Goal: Navigation & Orientation: Find specific page/section

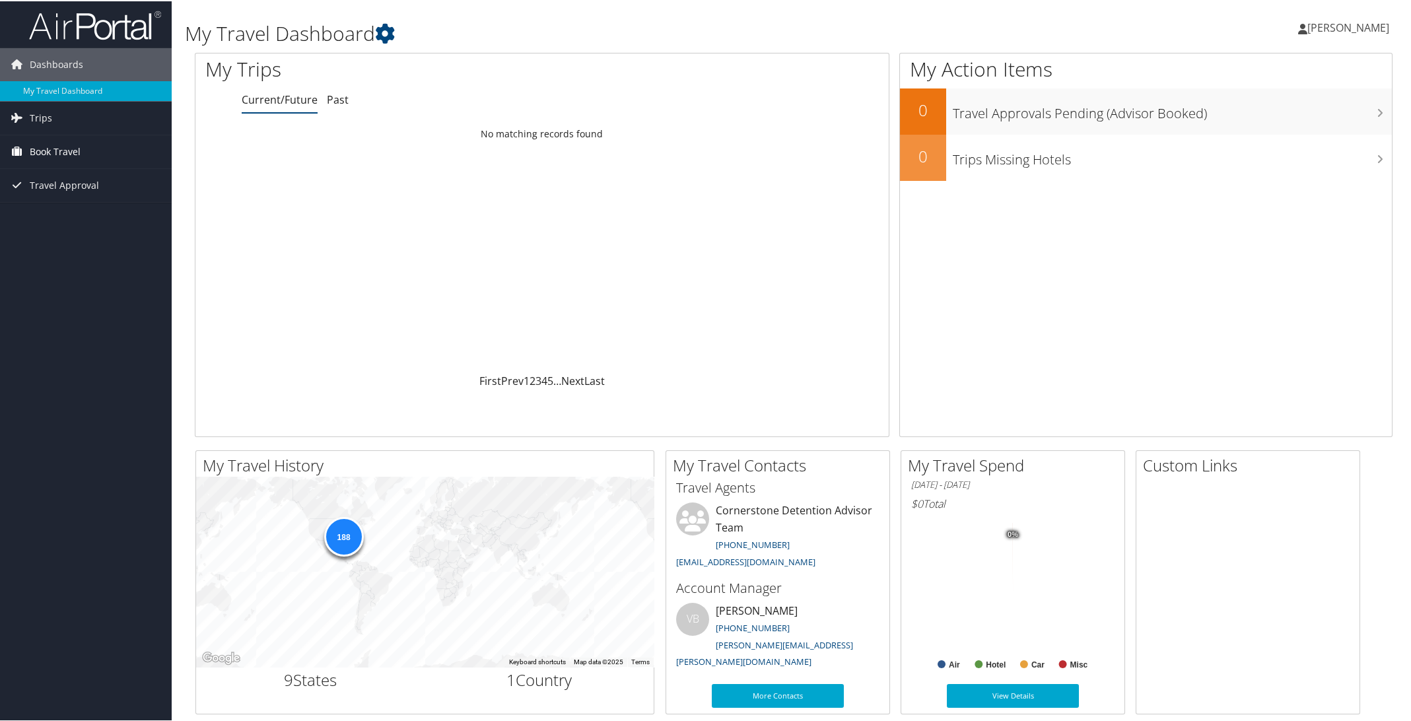
click at [44, 146] on span "Book Travel" at bounding box center [55, 150] width 51 height 33
click at [70, 215] on link "Book/Manage Online Trips" at bounding box center [86, 217] width 172 height 20
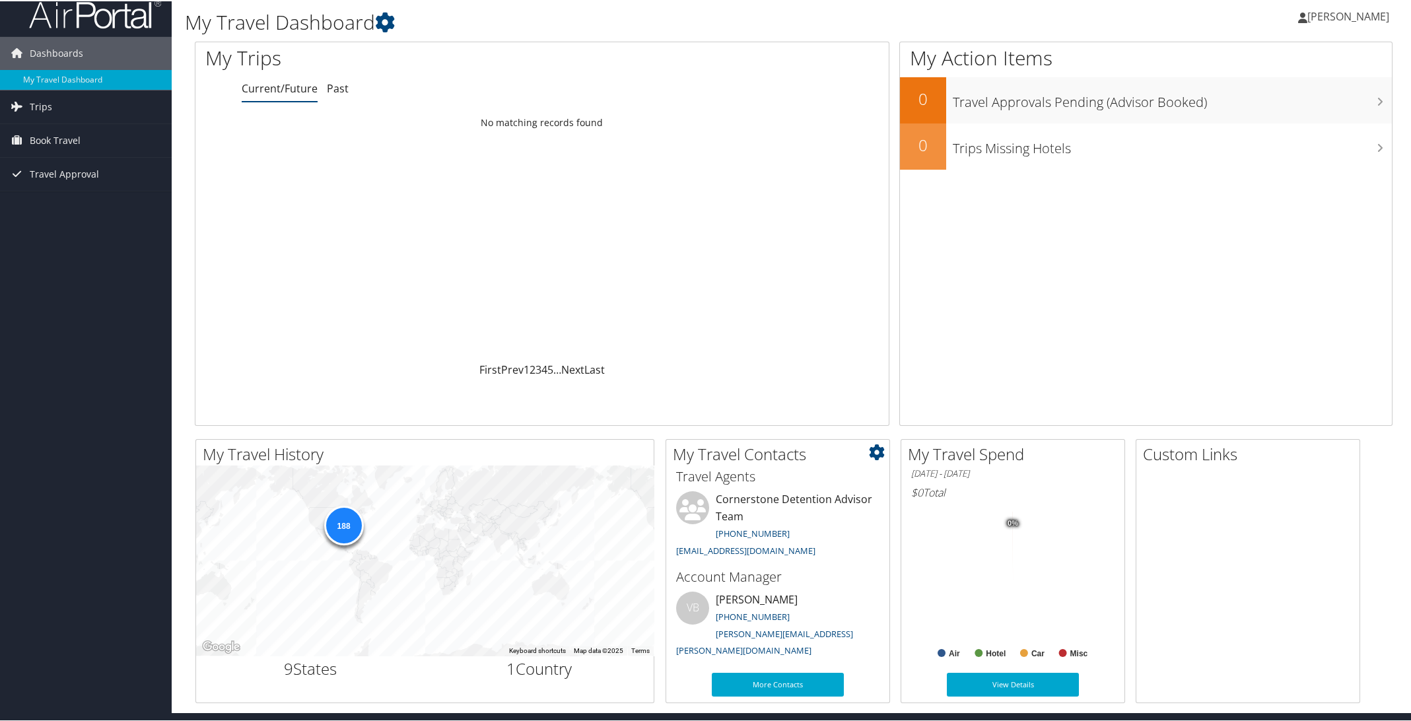
scroll to position [14, 0]
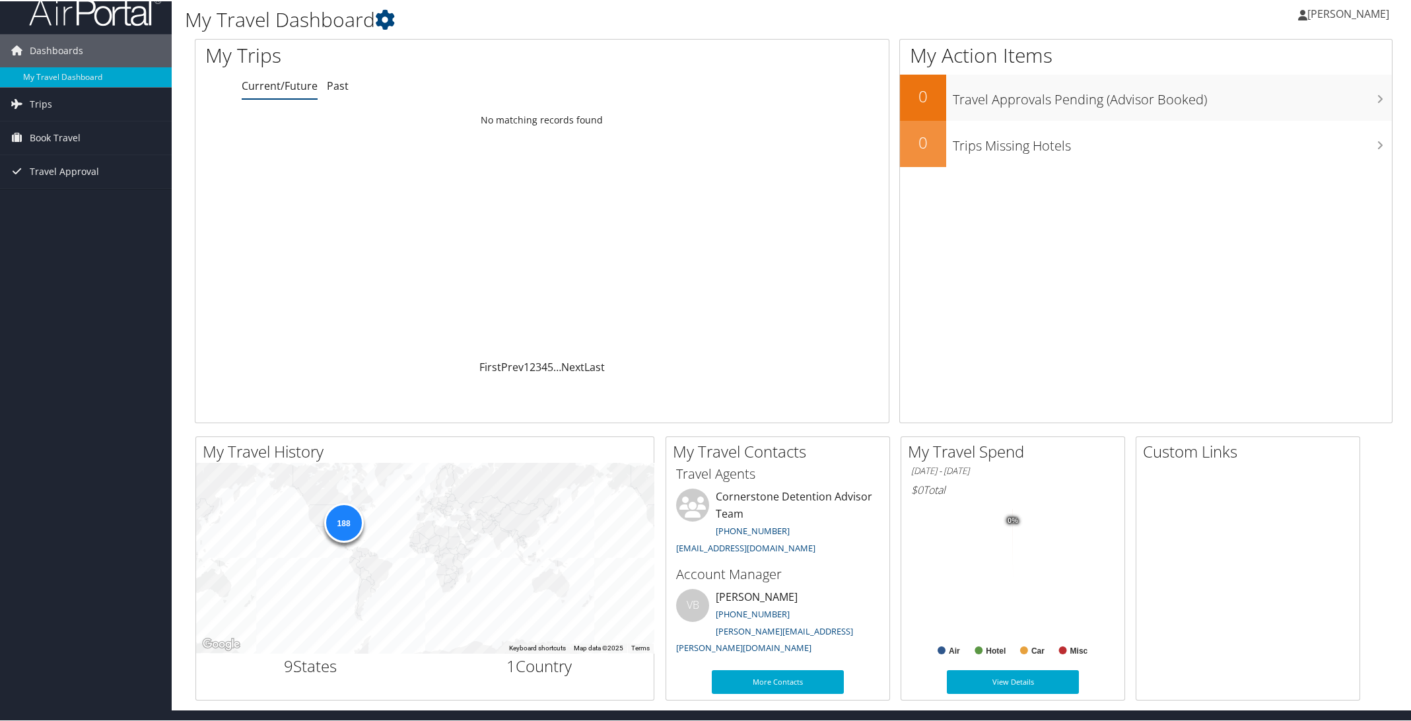
click at [1082, 578] on rect at bounding box center [1012, 580] width 203 height 158
click at [1008, 685] on link "View Details" at bounding box center [1013, 681] width 132 height 24
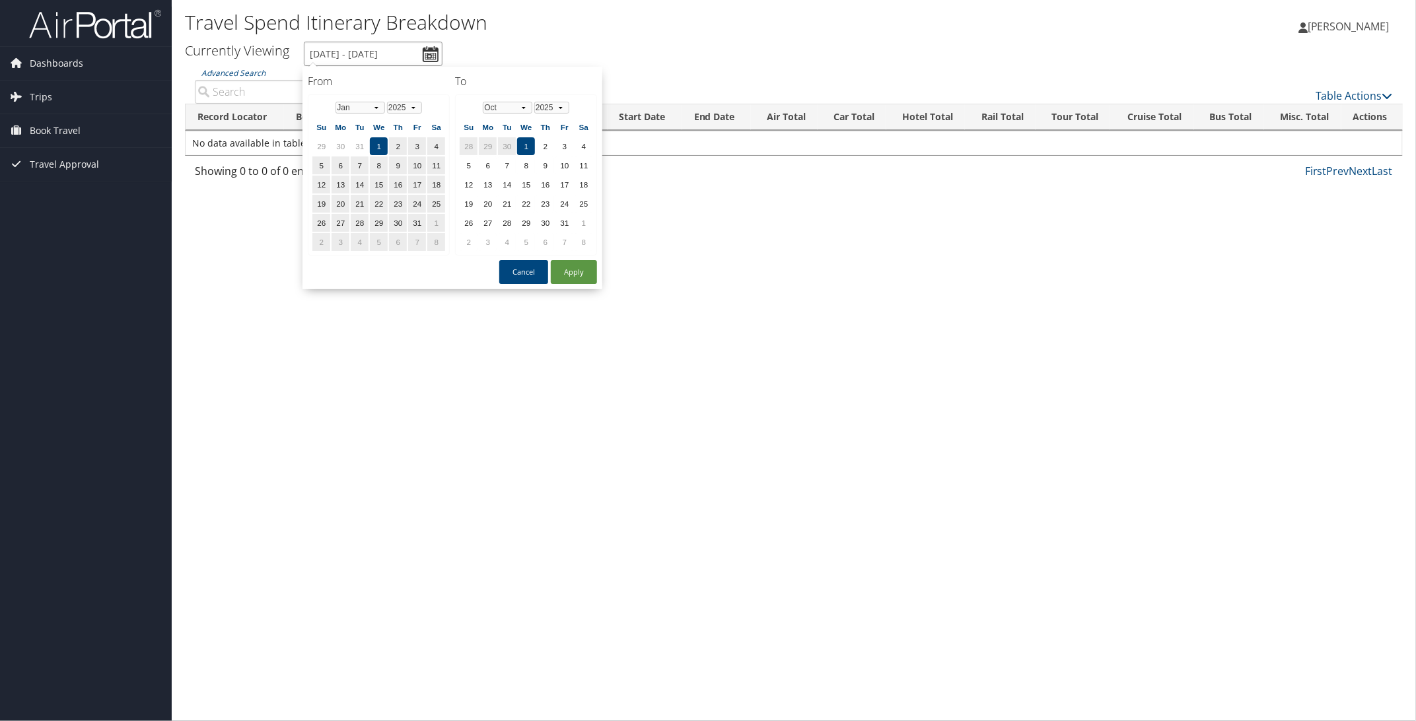
click at [429, 51] on input "1/1/2025 - 10/1/2025" at bounding box center [373, 54] width 139 height 24
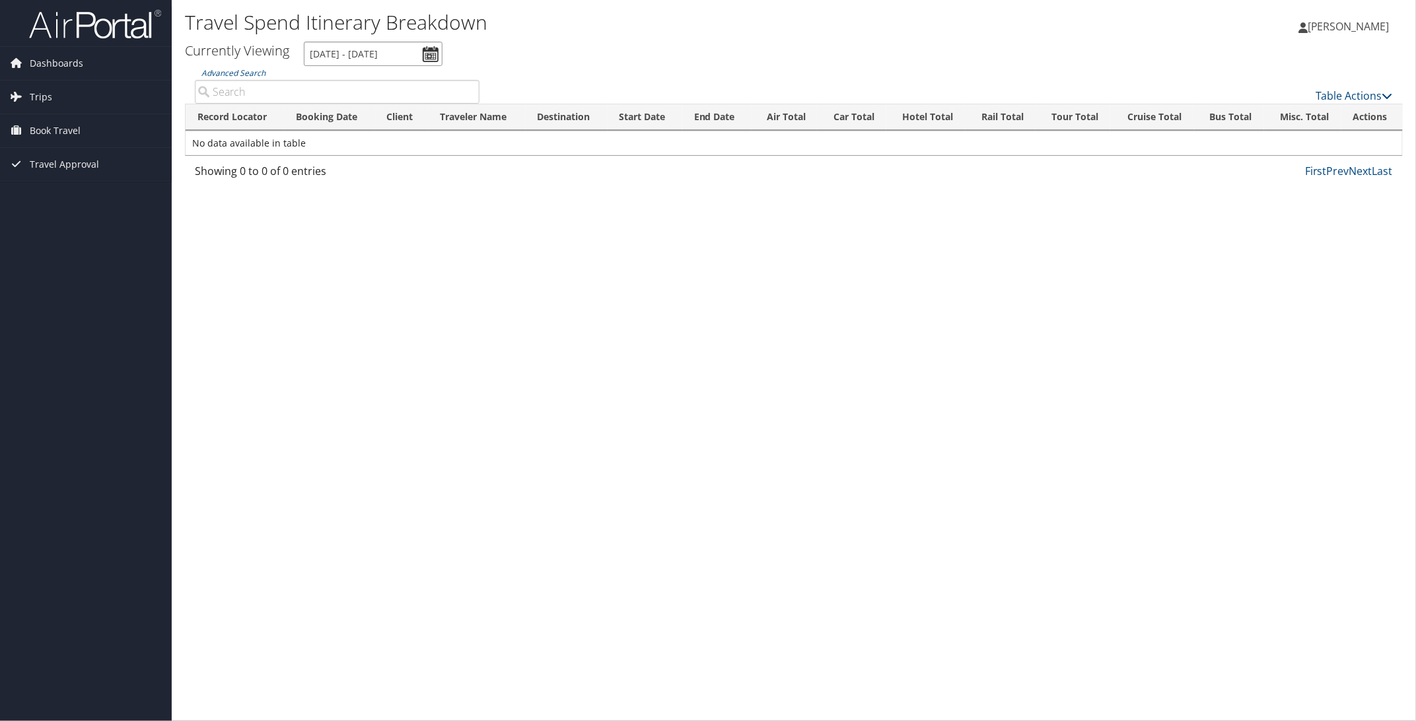
click at [429, 51] on input "1/1/2025 - 10/1/2025" at bounding box center [373, 54] width 139 height 24
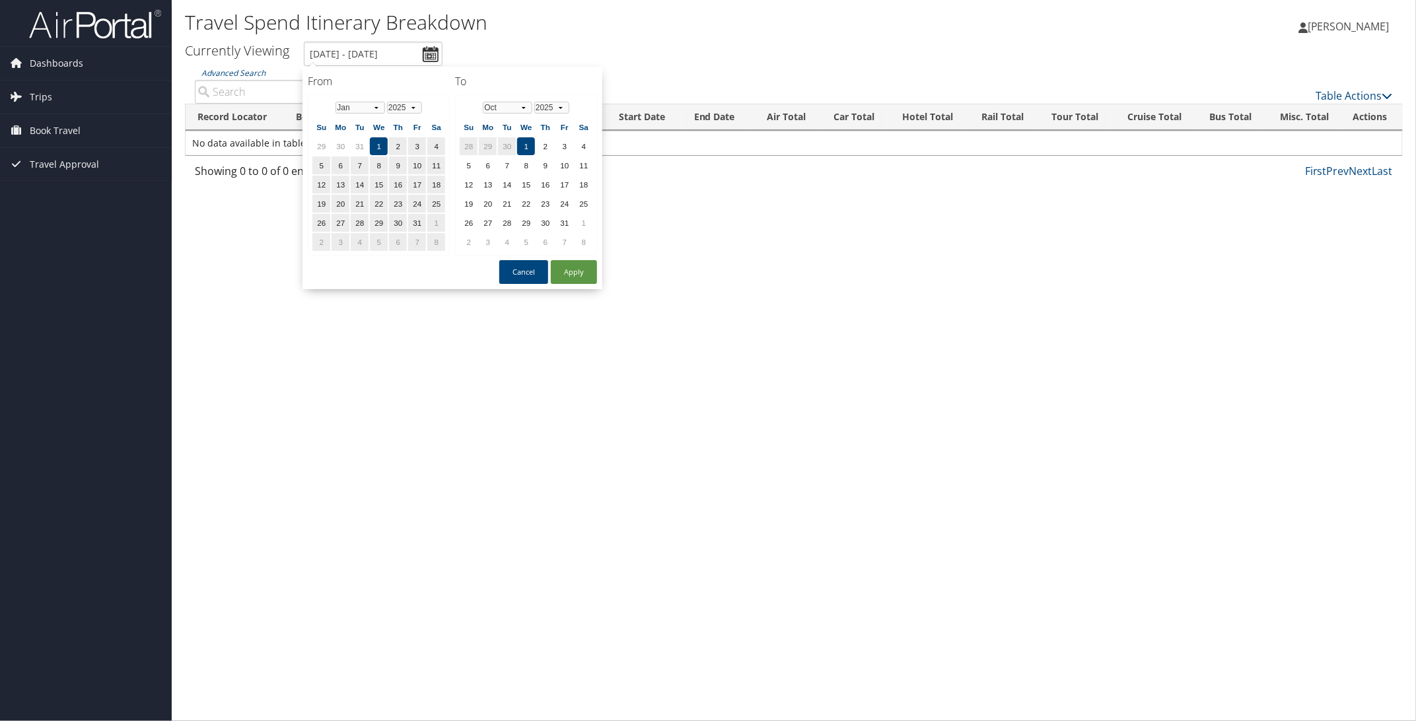
click at [664, 45] on ul "Currently Viewing 1/1/2025 - 10/1/2025" at bounding box center [786, 54] width 1232 height 24
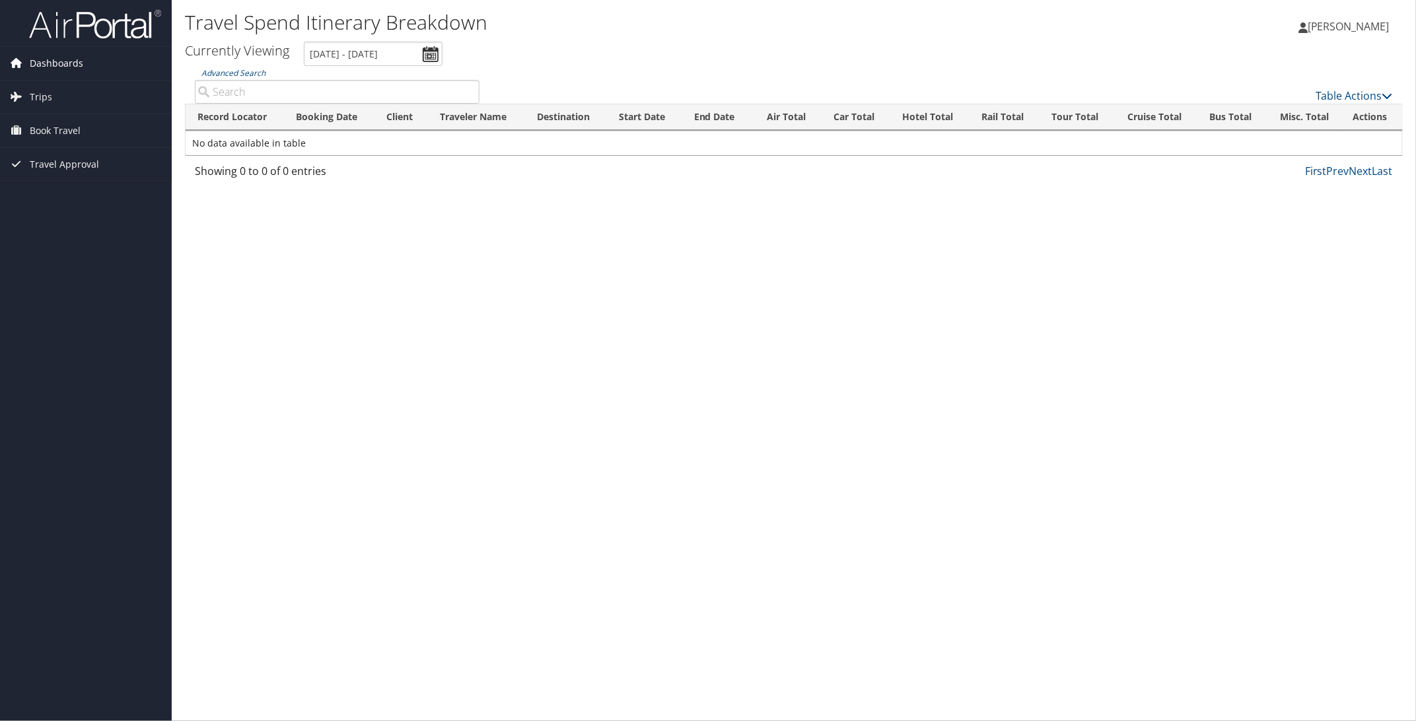
click at [41, 65] on span "Dashboards" at bounding box center [56, 63] width 53 height 33
click at [77, 85] on link "My Travel Dashboard" at bounding box center [86, 90] width 172 height 20
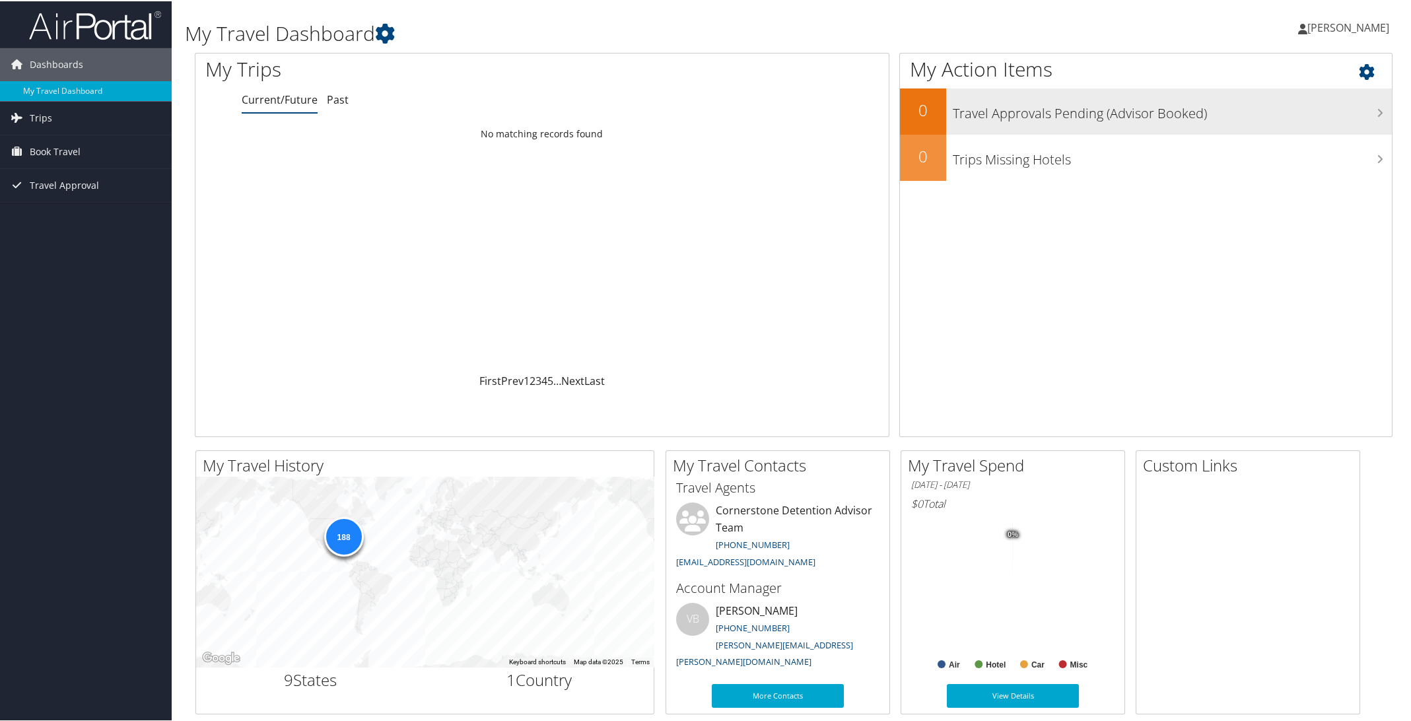
click at [1050, 117] on h3 "Travel Approvals Pending (Advisor Booked)" at bounding box center [1172, 108] width 439 height 25
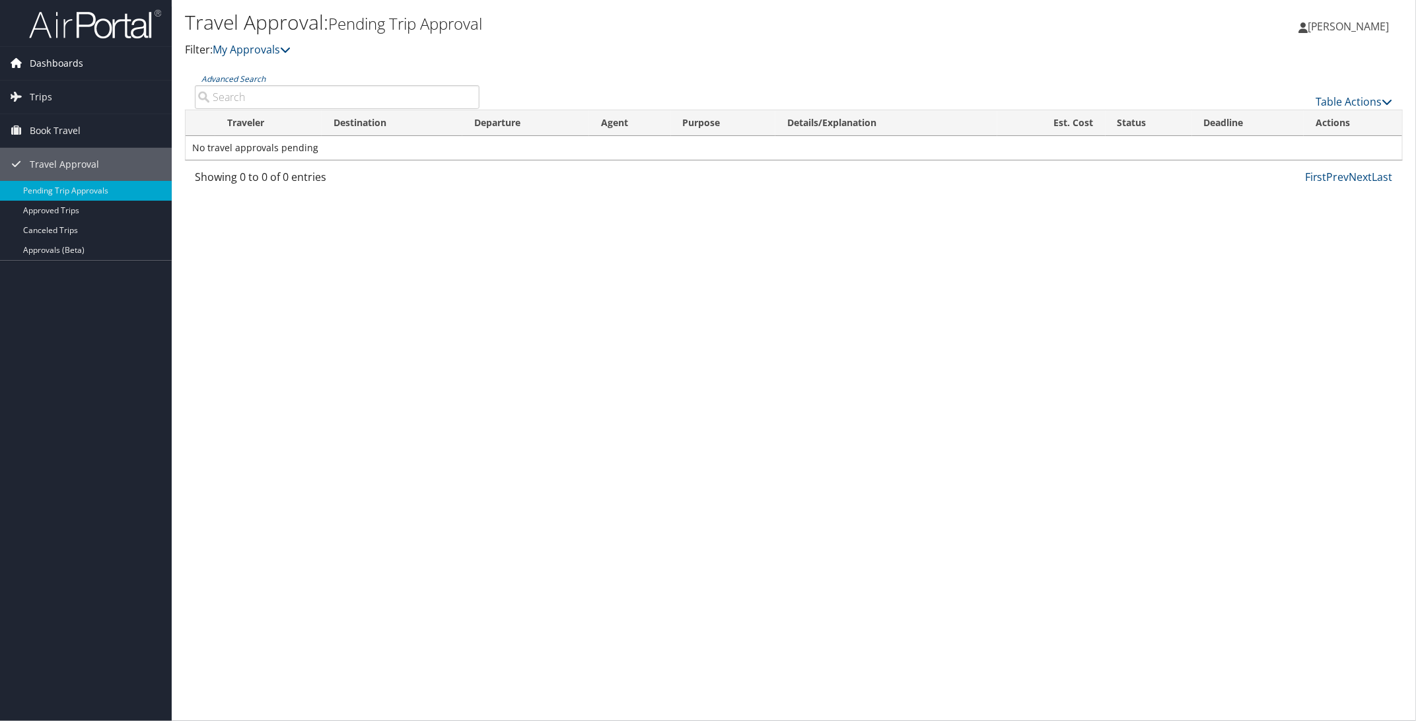
click at [63, 62] on span "Dashboards" at bounding box center [56, 63] width 53 height 33
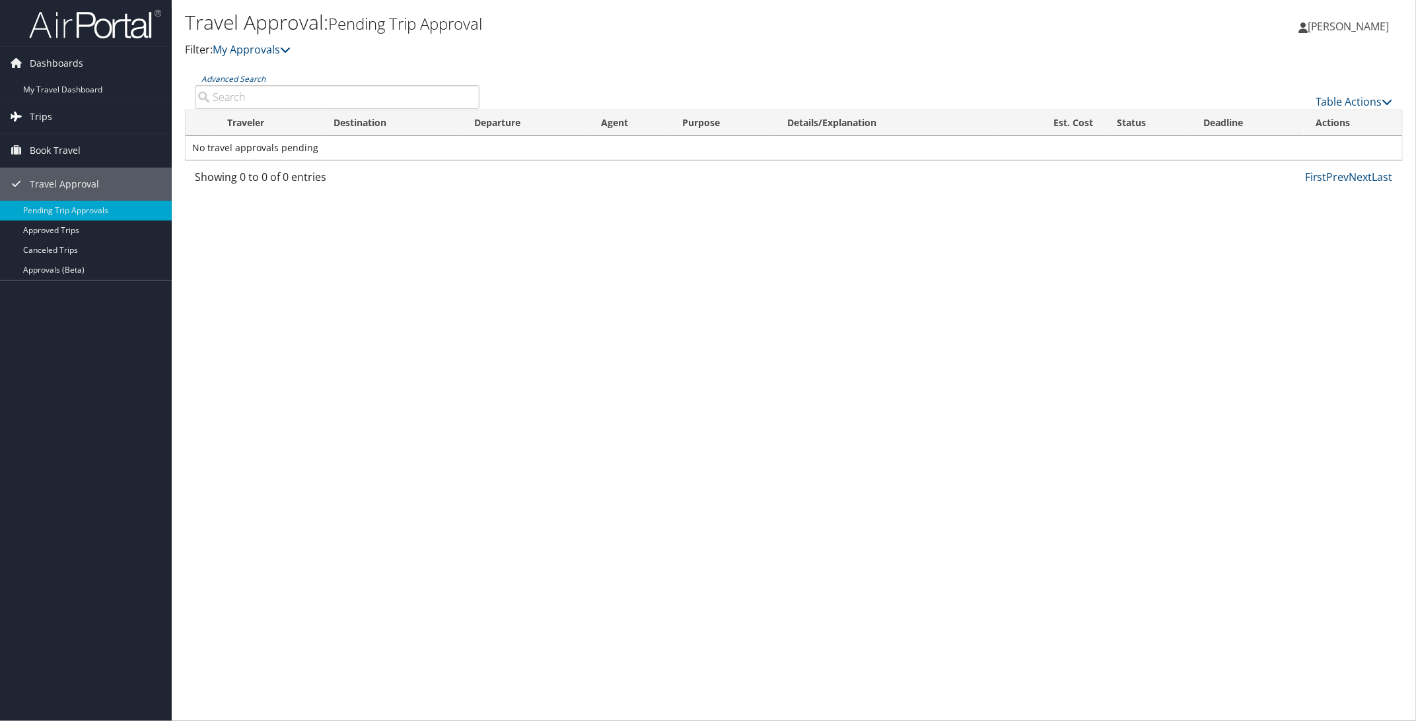
click at [38, 116] on span "Trips" at bounding box center [41, 116] width 22 height 33
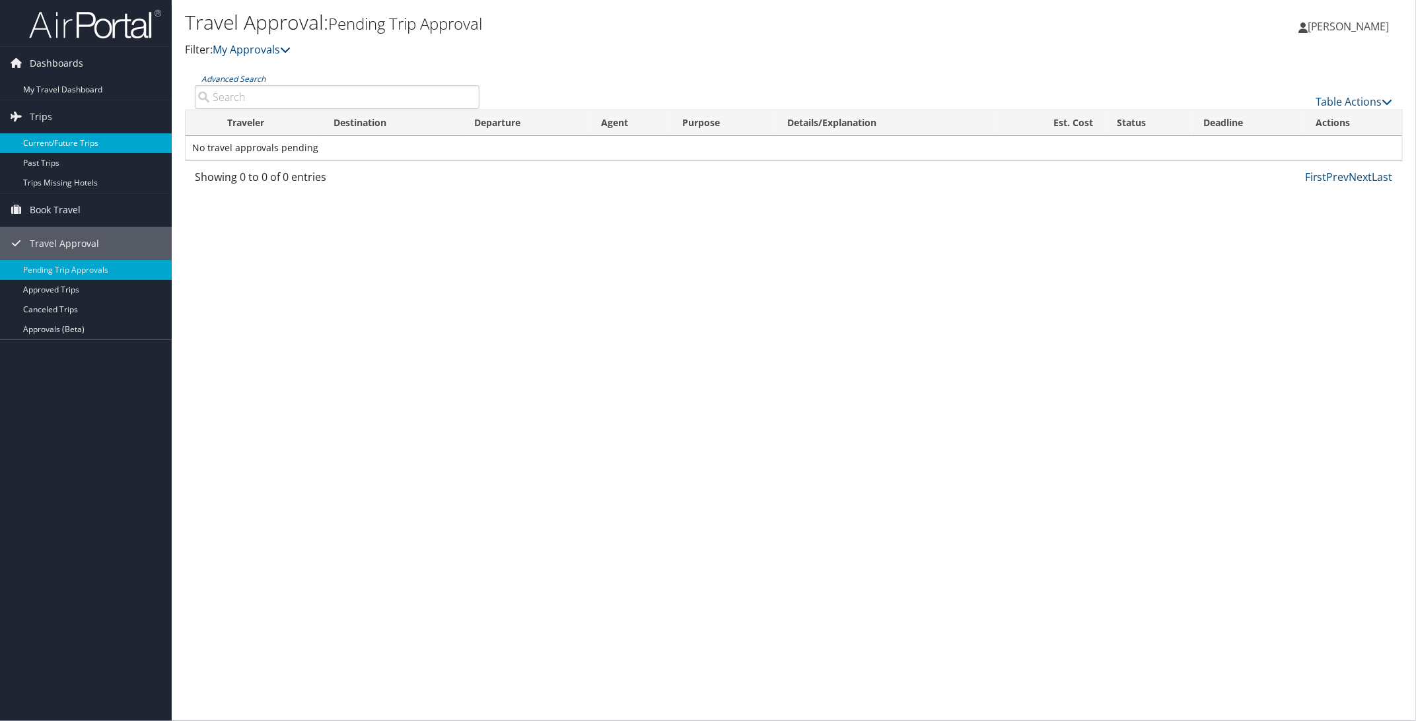
click at [58, 144] on link "Current/Future Trips" at bounding box center [86, 143] width 172 height 20
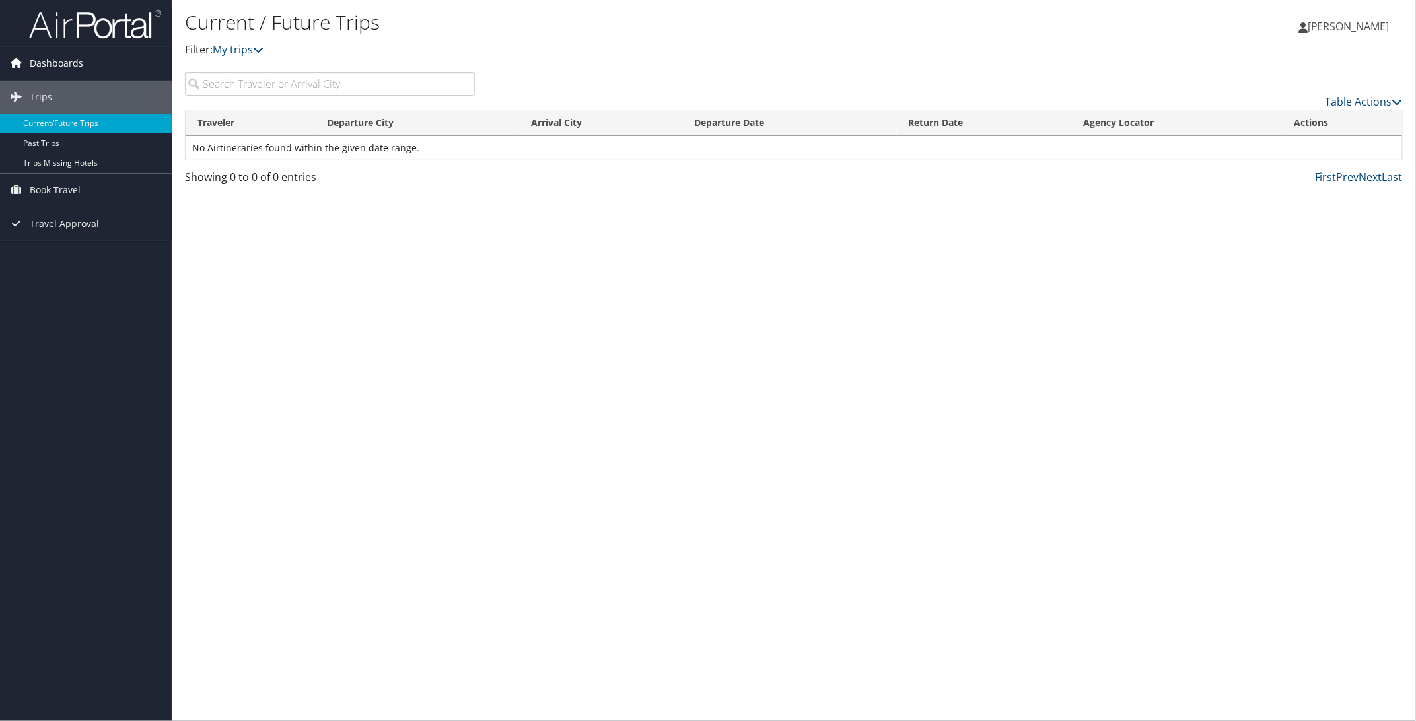
click at [77, 63] on span "Dashboards" at bounding box center [56, 63] width 53 height 33
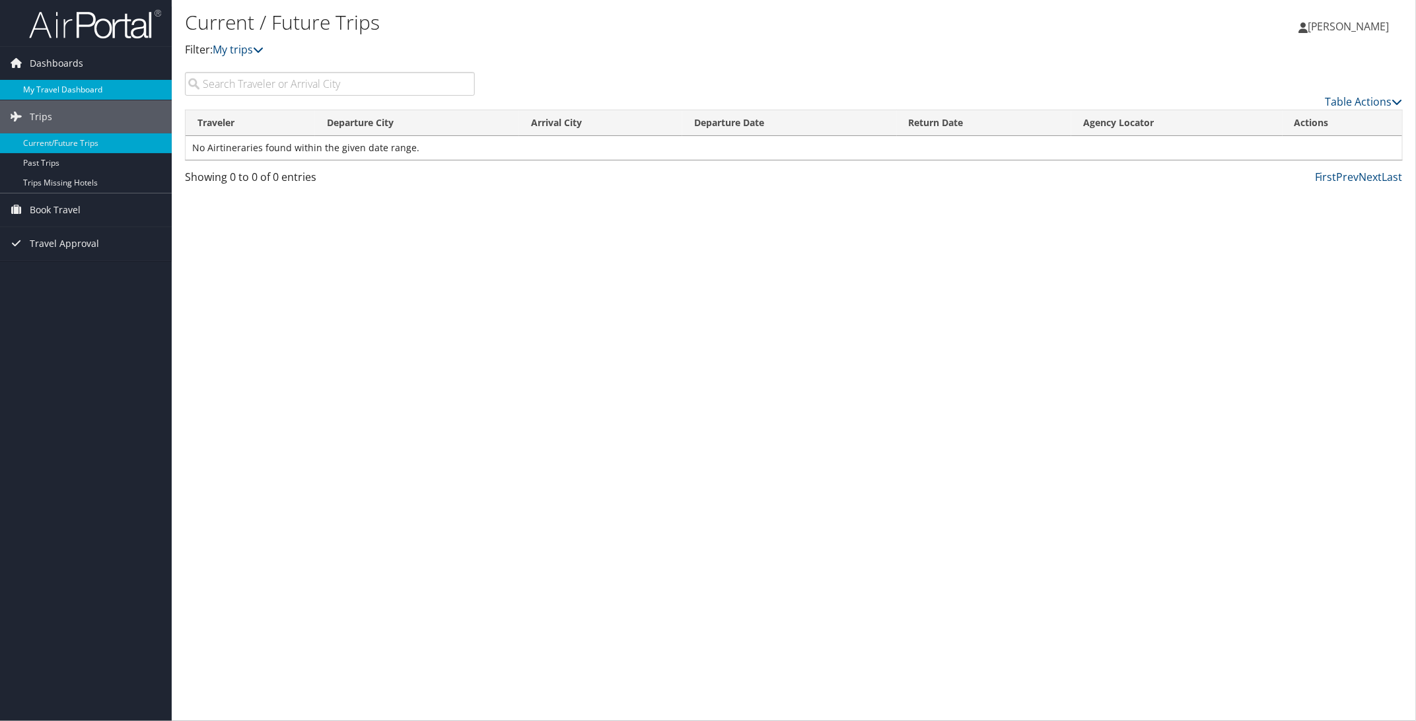
click at [73, 90] on link "My Travel Dashboard" at bounding box center [86, 90] width 172 height 20
